Goal: Information Seeking & Learning: Learn about a topic

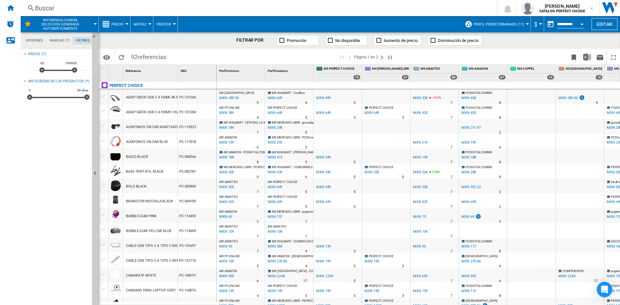
scroll to position [530, 0]
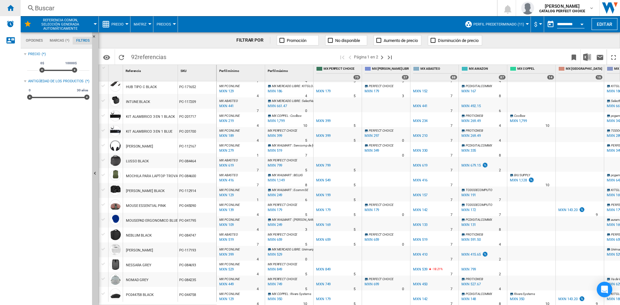
click at [11, 7] on ng-md-icon "Inicio" at bounding box center [10, 8] width 8 height 8
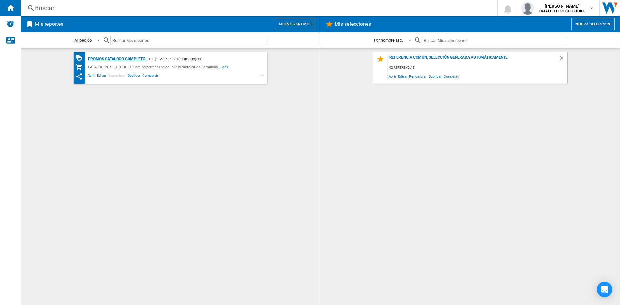
click at [104, 61] on div "Promos catalogo completo" at bounding box center [116, 59] width 59 height 8
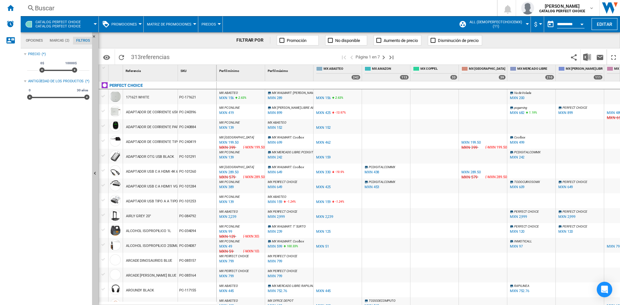
click at [433, 39] on ng-md-icon at bounding box center [433, 40] width 6 height 6
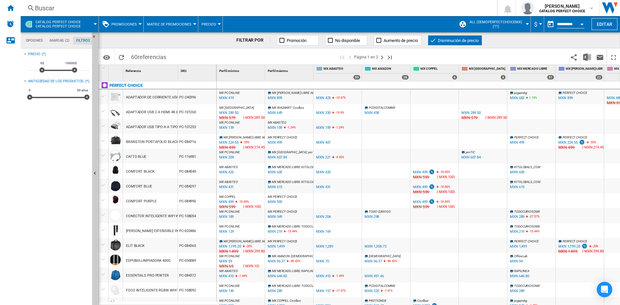
click at [160, 25] on span "Matriz de promociones" at bounding box center [169, 24] width 45 height 4
click at [204, 21] on md-backdrop at bounding box center [310, 152] width 620 height 305
click at [208, 24] on span "Precios" at bounding box center [208, 24] width 15 height 4
click at [212, 71] on span "Vendido" at bounding box center [211, 71] width 18 height 6
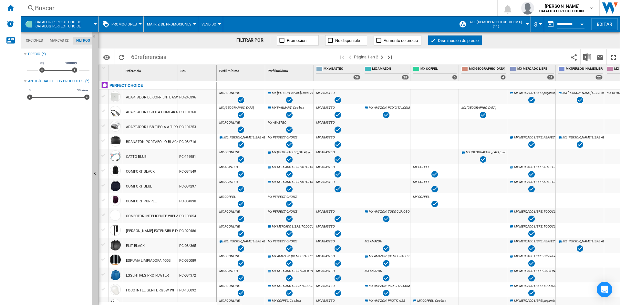
click at [435, 42] on ng-md-icon at bounding box center [433, 40] width 6 height 6
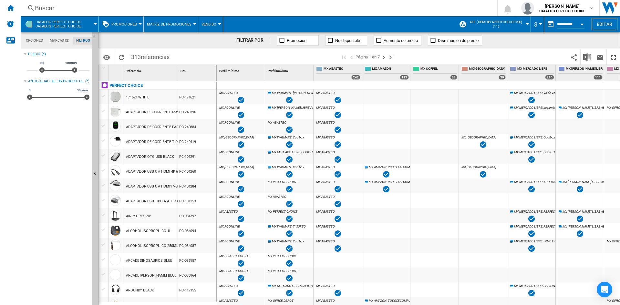
click at [203, 23] on span "Vendido" at bounding box center [208, 24] width 15 height 4
click at [211, 56] on span "Brechas" at bounding box center [211, 56] width 18 height 6
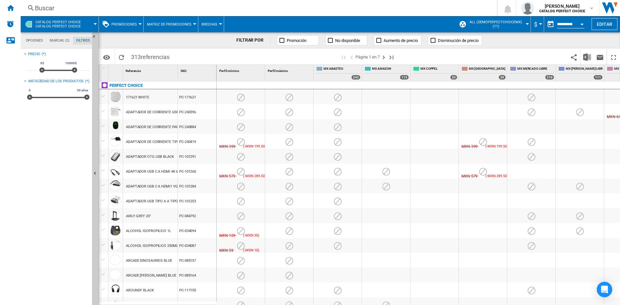
click at [215, 26] on span "Brechas" at bounding box center [209, 24] width 16 height 4
click at [217, 41] on span "Precios" at bounding box center [210, 40] width 17 height 6
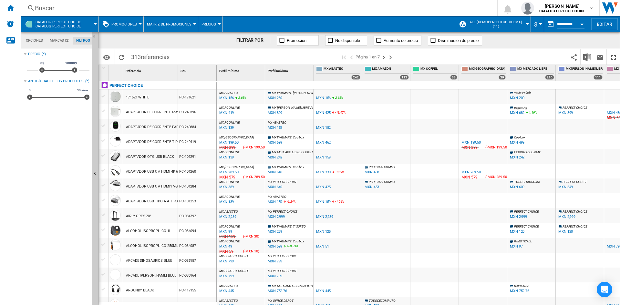
click at [182, 27] on button "Matriz de promociones" at bounding box center [171, 24] width 48 height 16
click at [131, 27] on md-backdrop at bounding box center [310, 152] width 620 height 305
click at [131, 27] on button "Promociones" at bounding box center [125, 24] width 29 height 16
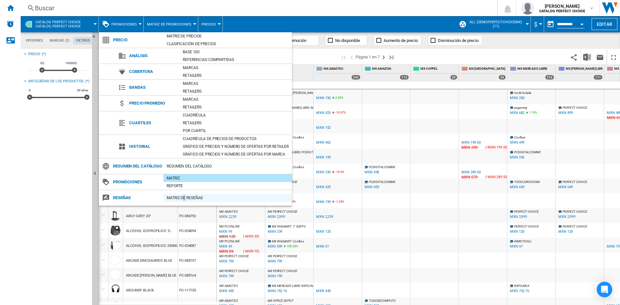
click at [184, 201] on div "Matriz de RESEÑAS" at bounding box center [227, 198] width 128 height 6
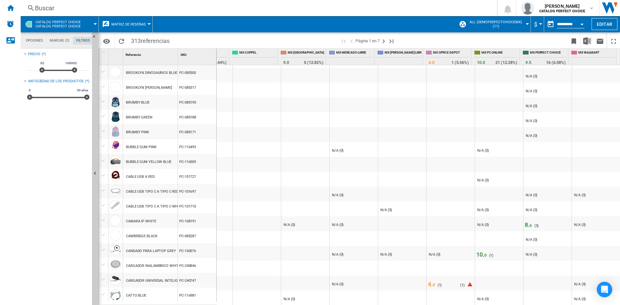
scroll to position [514, 0]
click at [428, 282] on span "4. 0" at bounding box center [431, 284] width 7 height 7
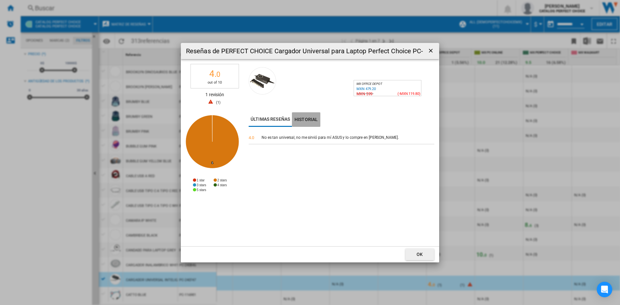
click at [304, 122] on button "Historial" at bounding box center [306, 119] width 28 height 15
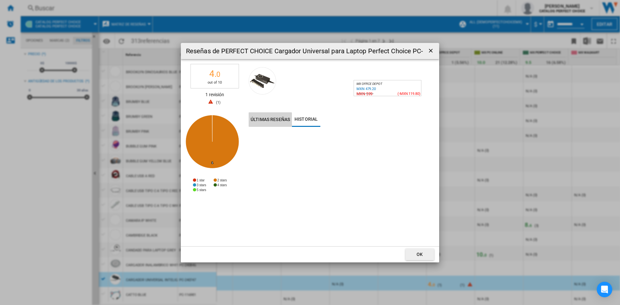
click at [280, 120] on button "Últimas reseñas" at bounding box center [270, 119] width 43 height 15
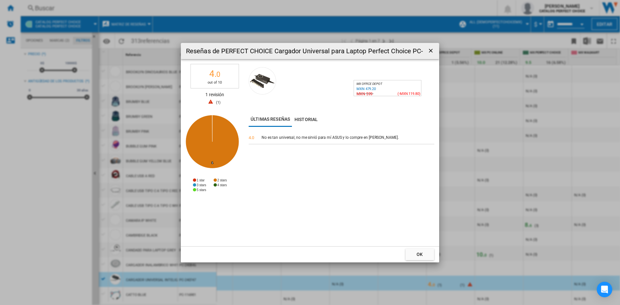
click at [429, 253] on button "OK" at bounding box center [419, 255] width 28 height 12
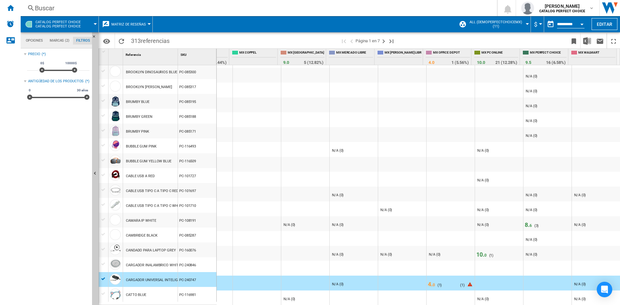
click at [529, 223] on span "6" at bounding box center [530, 225] width 2 height 5
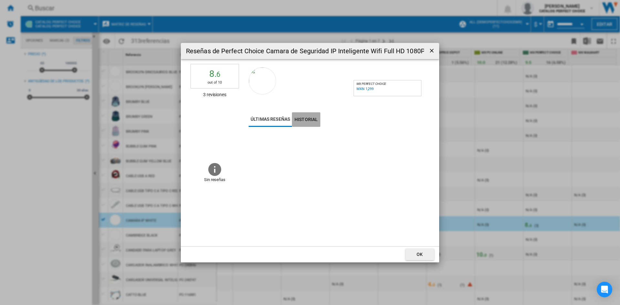
click at [304, 123] on button "Historial" at bounding box center [306, 119] width 28 height 15
click at [288, 122] on button "Últimas reseñas" at bounding box center [270, 119] width 43 height 15
click at [430, 51] on ng-md-icon "getI18NText('BUTTONS.CLOSE_DIALOG')" at bounding box center [432, 51] width 8 height 8
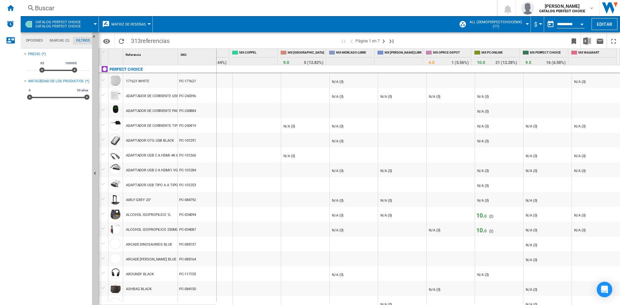
scroll to position [0, 0]
click at [139, 28] on button "Matriz de reseñas" at bounding box center [130, 24] width 38 height 16
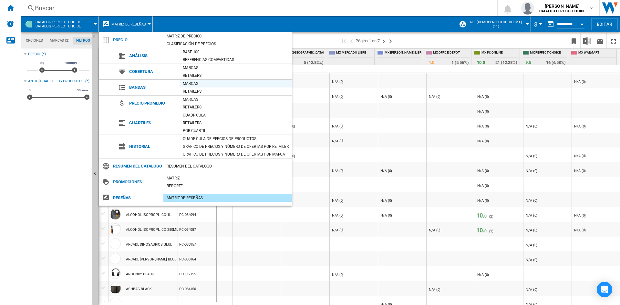
click at [187, 85] on div "Marcas" at bounding box center [235, 83] width 112 height 6
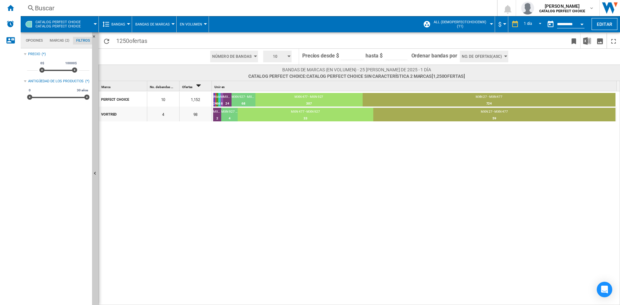
click at [287, 57] on button "10" at bounding box center [277, 57] width 28 height 12
click at [287, 57] on md-backdrop at bounding box center [310, 152] width 620 height 305
click at [473, 58] on span "No. de ofertas(Asc)" at bounding box center [482, 57] width 40 height 12
click at [473, 58] on md-backdrop at bounding box center [310, 152] width 620 height 305
click at [59, 42] on md-tab-item "Marcas (2)" at bounding box center [59, 41] width 26 height 8
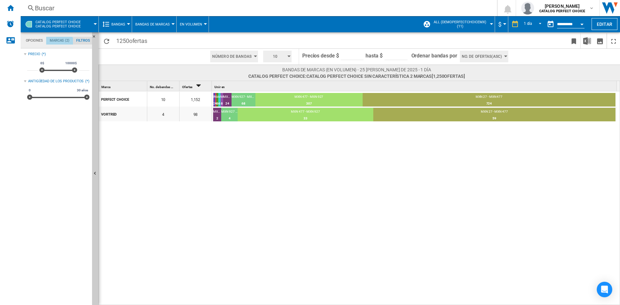
scroll to position [25, 0]
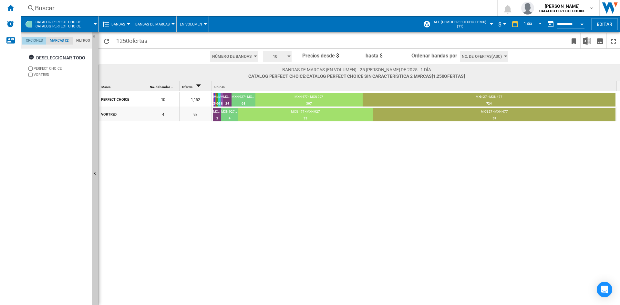
click at [38, 39] on md-tab-item "Opciones" at bounding box center [34, 41] width 24 height 8
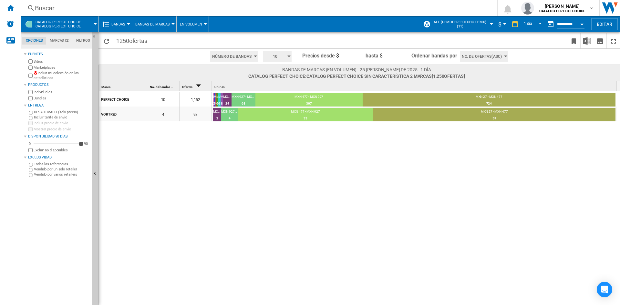
click at [112, 25] on span "Bandas" at bounding box center [118, 24] width 14 height 4
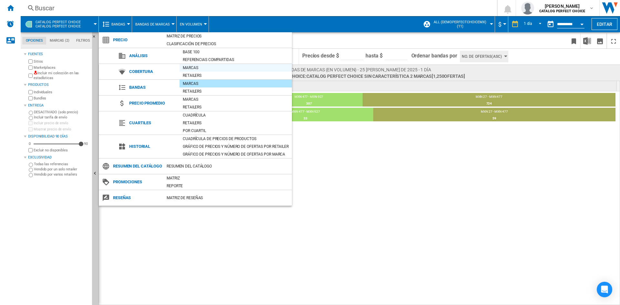
click at [202, 66] on div "Marcas" at bounding box center [235, 68] width 112 height 6
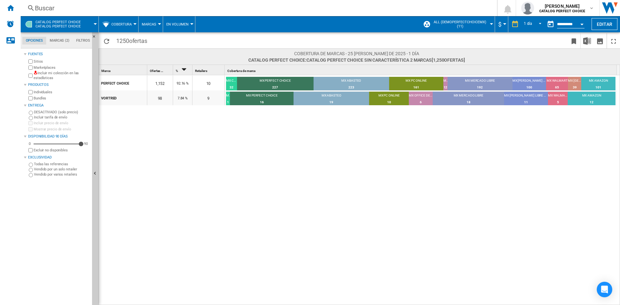
click at [151, 27] on button "Marcas" at bounding box center [151, 24] width 18 height 16
click at [154, 52] on button "Retailers" at bounding box center [154, 55] width 31 height 15
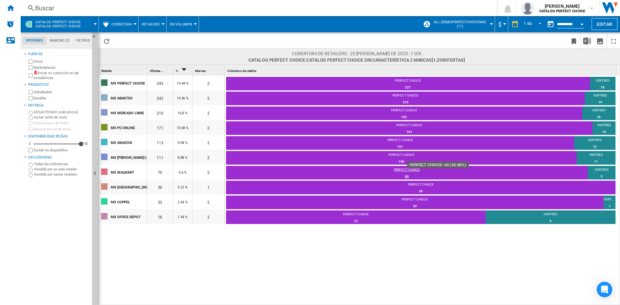
click at [407, 177] on div "65" at bounding box center [407, 176] width 362 height 6
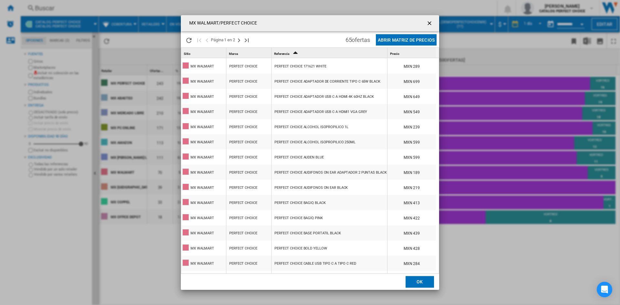
click at [304, 67] on div "PERFECT CHOICE 171621 WHITE" at bounding box center [300, 66] width 52 height 15
click at [209, 109] on div "MX WALMART" at bounding box center [202, 112] width 24 height 15
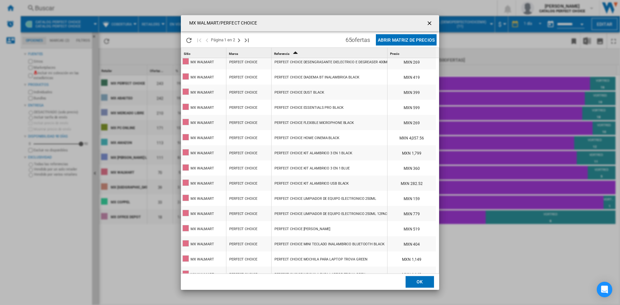
scroll to position [355, 0]
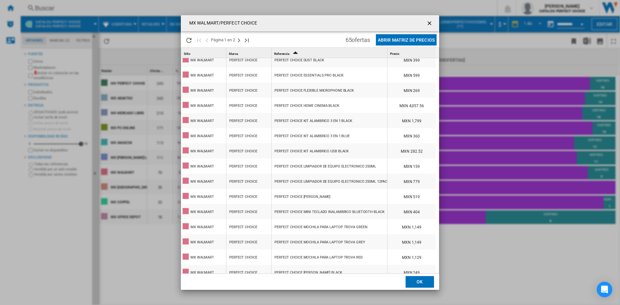
click at [196, 228] on div "MX WALMART" at bounding box center [202, 227] width 24 height 15
click at [432, 25] on ng-md-icon "getI18NText('BUTTONS.CLOSE_DIALOG')" at bounding box center [430, 24] width 8 height 8
